Goal: Submit feedback/report problem

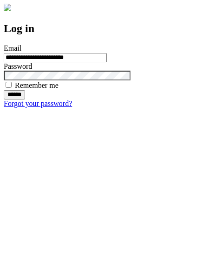
type input "**********"
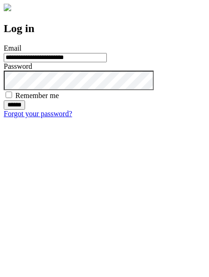
click at [25, 110] on input "******" at bounding box center [14, 104] width 21 height 9
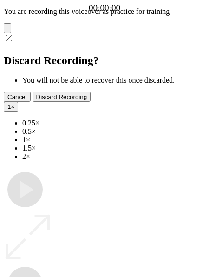
type input "**********"
